Goal: Navigation & Orientation: Find specific page/section

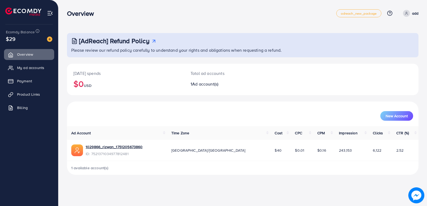
click at [92, 101] on div "[DATE] spends $0 USD Total ad accounts 1 Ad account(s)" at bounding box center [243, 83] width 352 height 38
drag, startPoint x: 9, startPoint y: 43, endPoint x: 23, endPoint y: 37, distance: 15.3
click at [23, 37] on div "Ecomdy Balance $29" at bounding box center [29, 36] width 50 height 22
drag, startPoint x: 234, startPoint y: 186, endPoint x: 141, endPoint y: 162, distance: 96.0
click at [234, 186] on div "Overview adreach_new_package Help Center Contact Support Plans and Pricing Term…" at bounding box center [213, 103] width 427 height 206
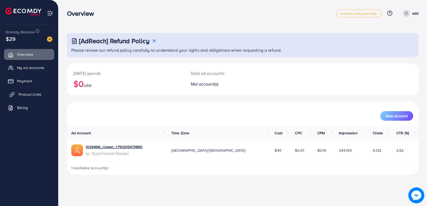
click at [22, 96] on span "Product Links" at bounding box center [29, 94] width 23 height 5
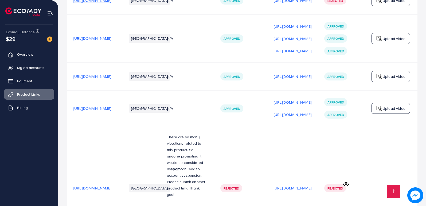
scroll to position [328, 0]
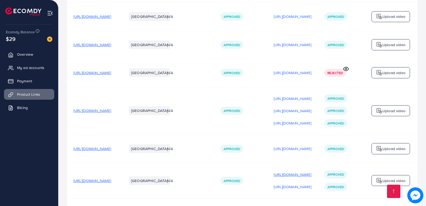
click at [311, 172] on p "[URL][DOMAIN_NAME]" at bounding box center [293, 175] width 38 height 6
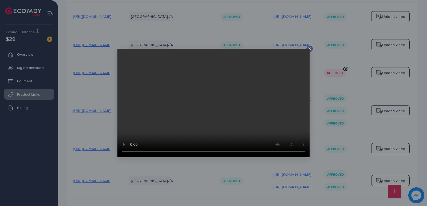
click at [311, 50] on icon at bounding box center [310, 49] width 4 height 4
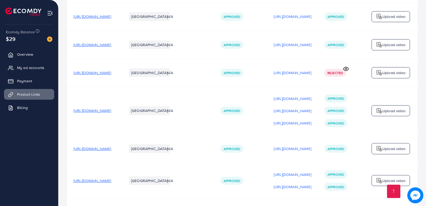
click at [318, 135] on td "[URL][DOMAIN_NAME]" at bounding box center [292, 149] width 50 height 28
click at [311, 146] on p "[URL][DOMAIN_NAME]" at bounding box center [293, 149] width 38 height 6
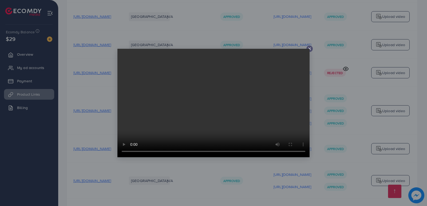
click at [309, 49] on video at bounding box center [213, 103] width 192 height 109
click at [26, 63] on div at bounding box center [213, 103] width 427 height 206
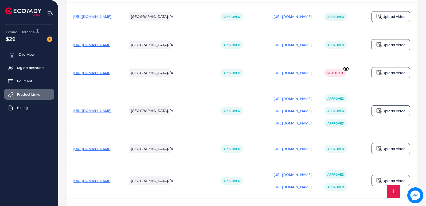
click at [27, 54] on span "Overview" at bounding box center [26, 54] width 16 height 5
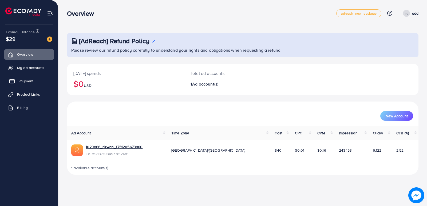
click at [21, 78] on span "Payment" at bounding box center [25, 80] width 15 height 5
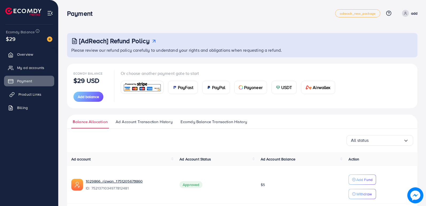
click at [37, 91] on link "Product Links" at bounding box center [29, 94] width 50 height 11
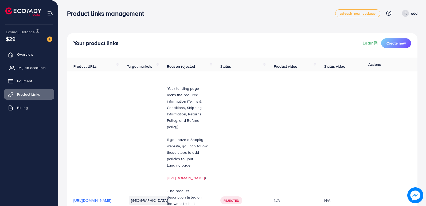
click at [34, 69] on span "My ad accounts" at bounding box center [31, 67] width 27 height 5
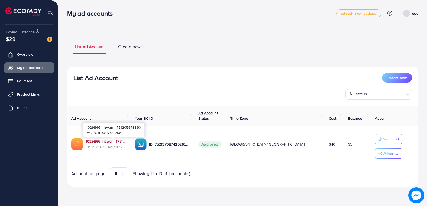
click at [126, 143] on link "1029866_rizwan_1751205673860" at bounding box center [106, 141] width 41 height 5
